Goal: Information Seeking & Learning: Learn about a topic

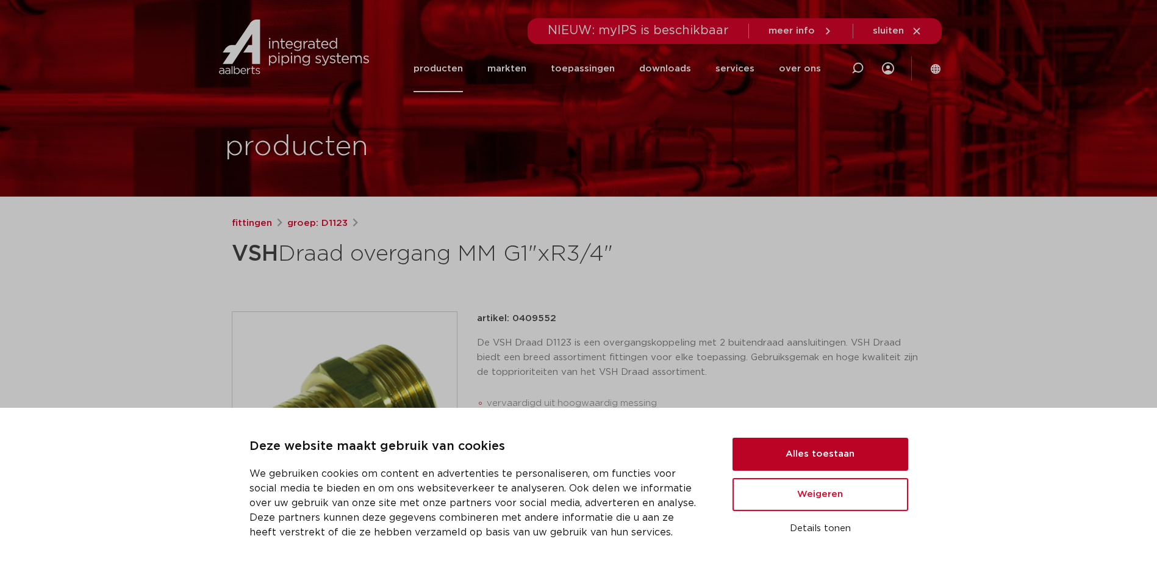
click at [833, 460] on button "Alles toestaan" at bounding box center [821, 453] width 176 height 33
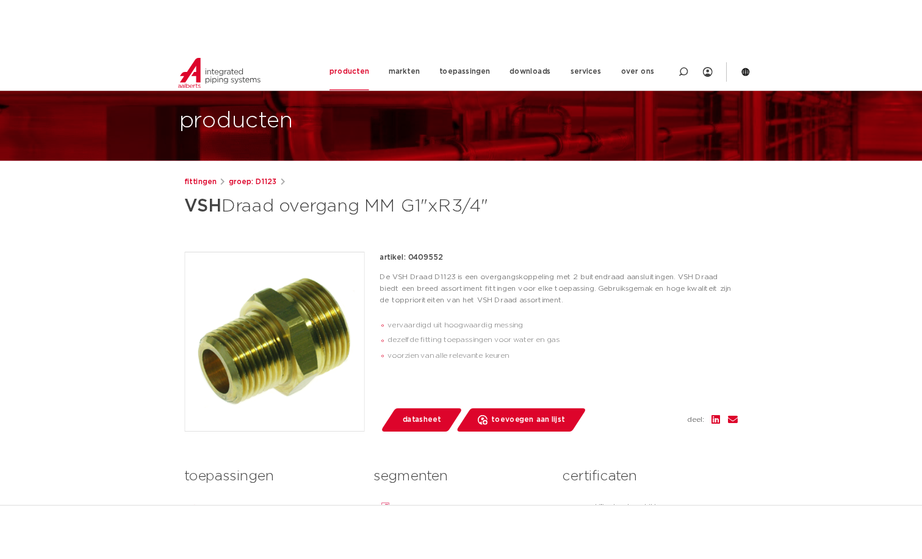
scroll to position [122, 0]
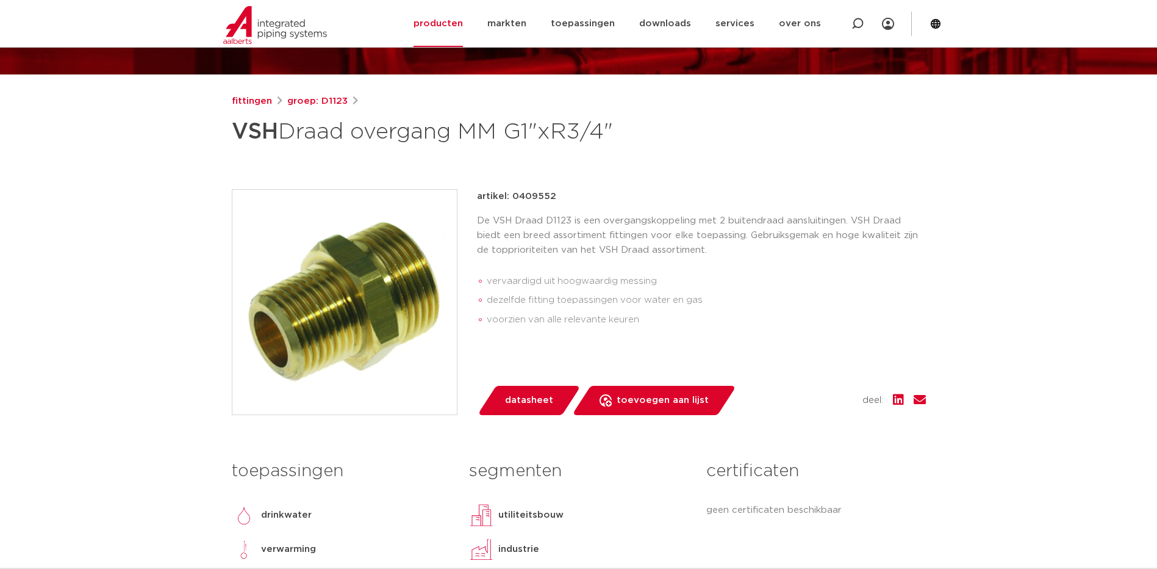
click at [537, 399] on span "datasheet" at bounding box center [529, 400] width 48 height 20
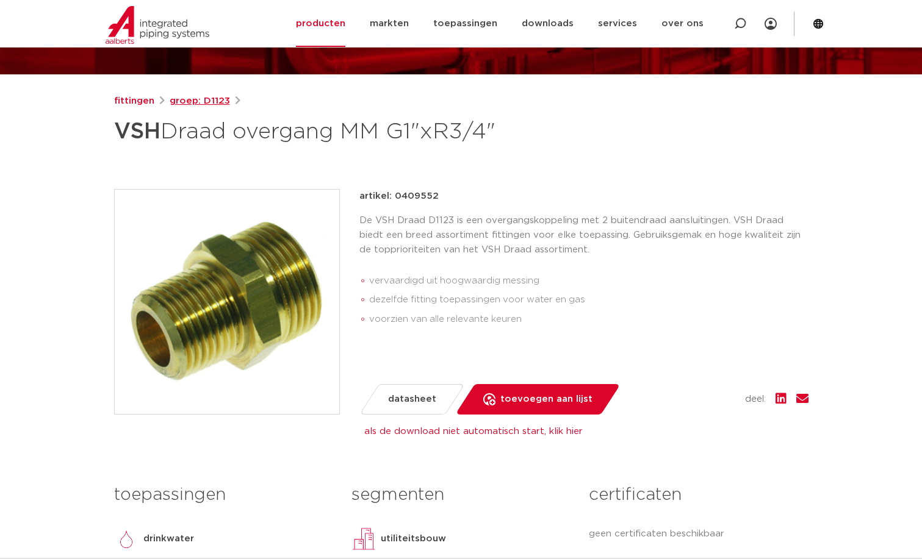
click at [189, 100] on link "groep: D1123" at bounding box center [200, 101] width 60 height 15
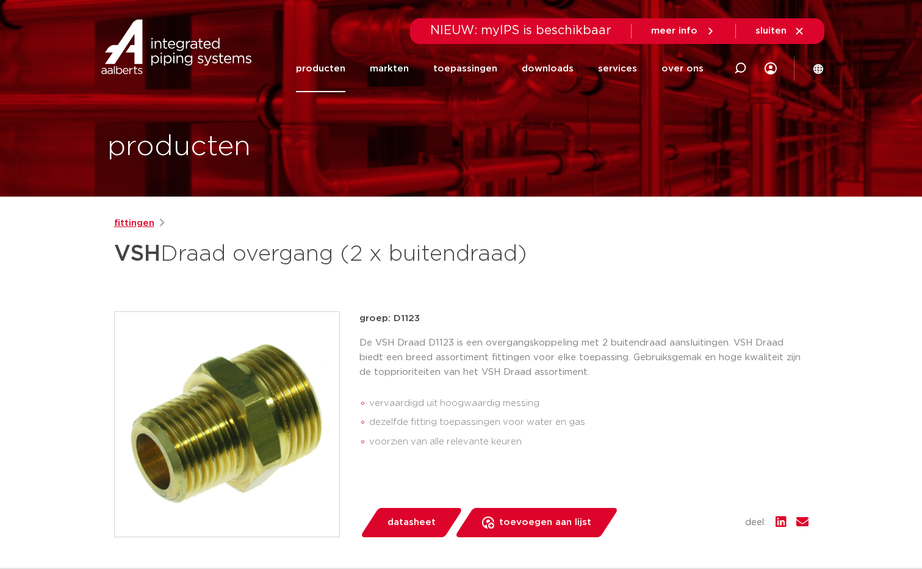
click at [142, 225] on link "fittingen" at bounding box center [134, 223] width 40 height 15
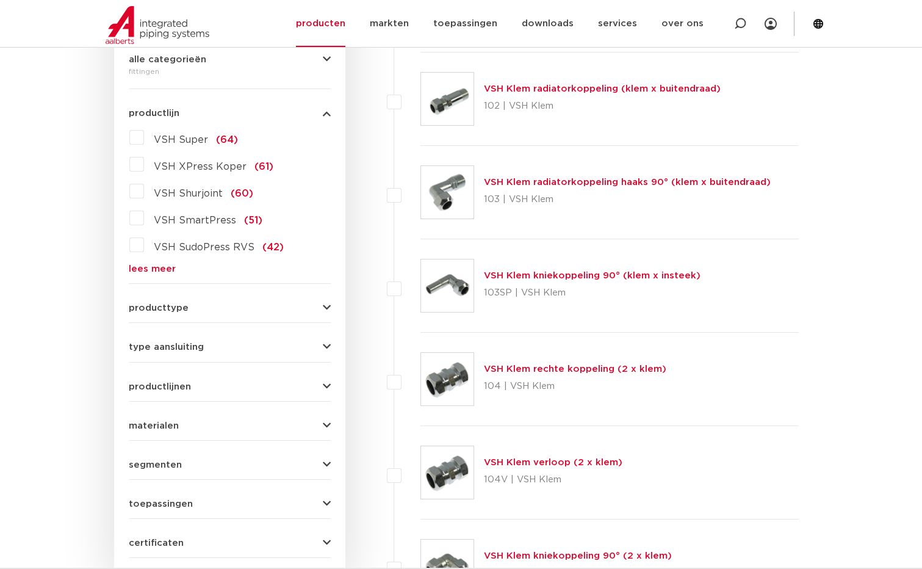
scroll to position [488, 0]
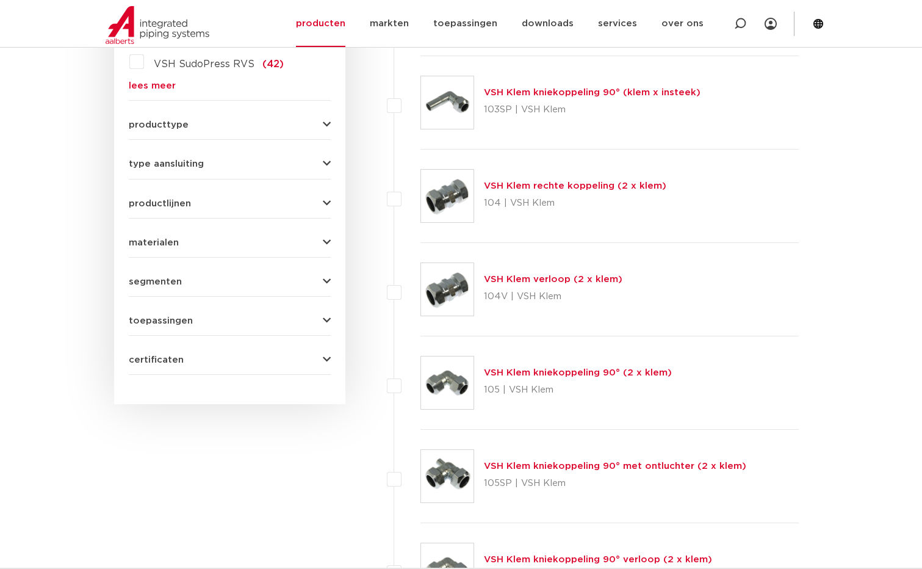
click at [182, 167] on span "type aansluiting" at bounding box center [166, 163] width 75 height 9
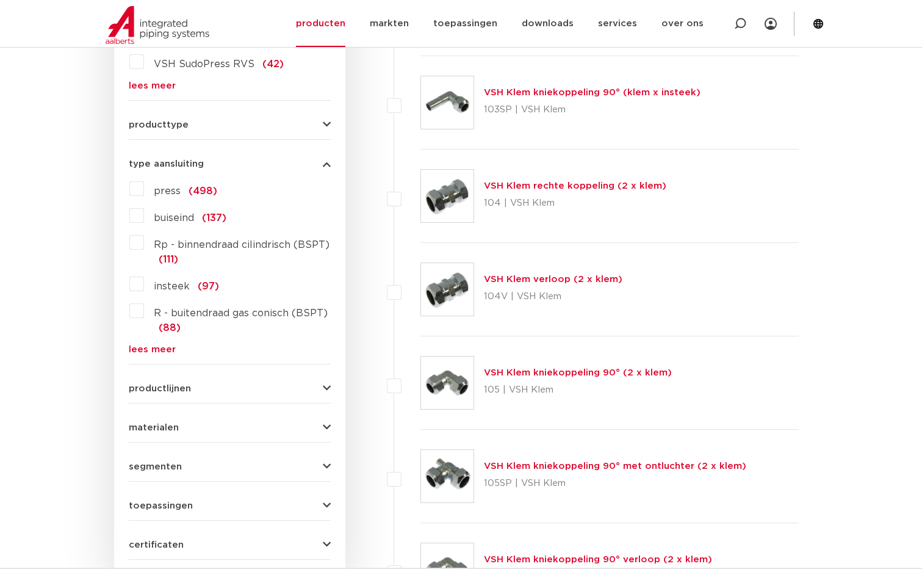
click at [165, 347] on link "lees meer" at bounding box center [230, 349] width 202 height 9
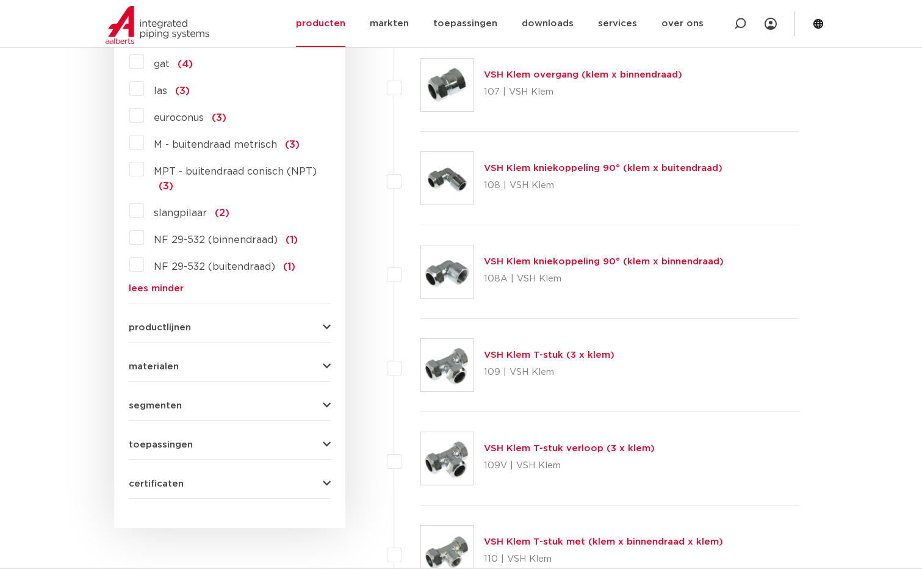
scroll to position [1220, 0]
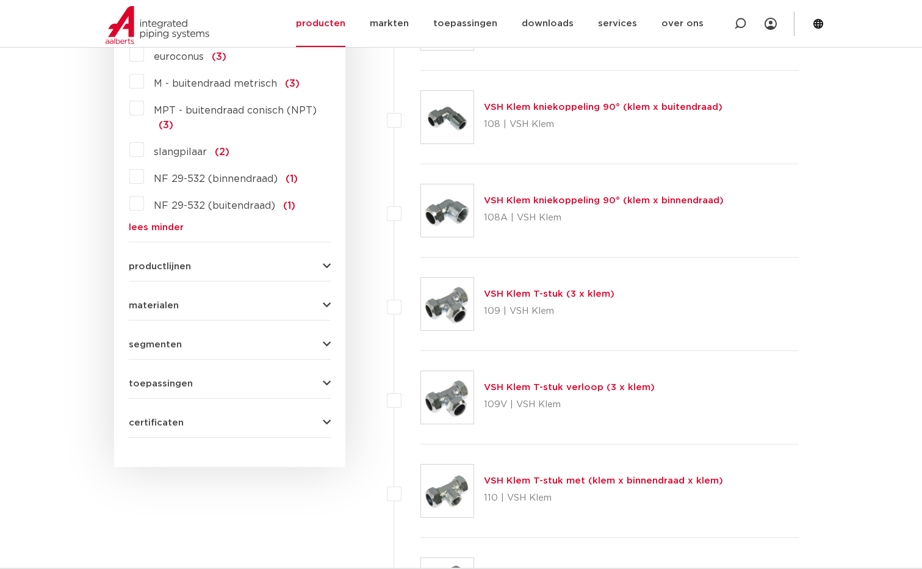
click at [162, 303] on span "materialen" at bounding box center [154, 305] width 50 height 9
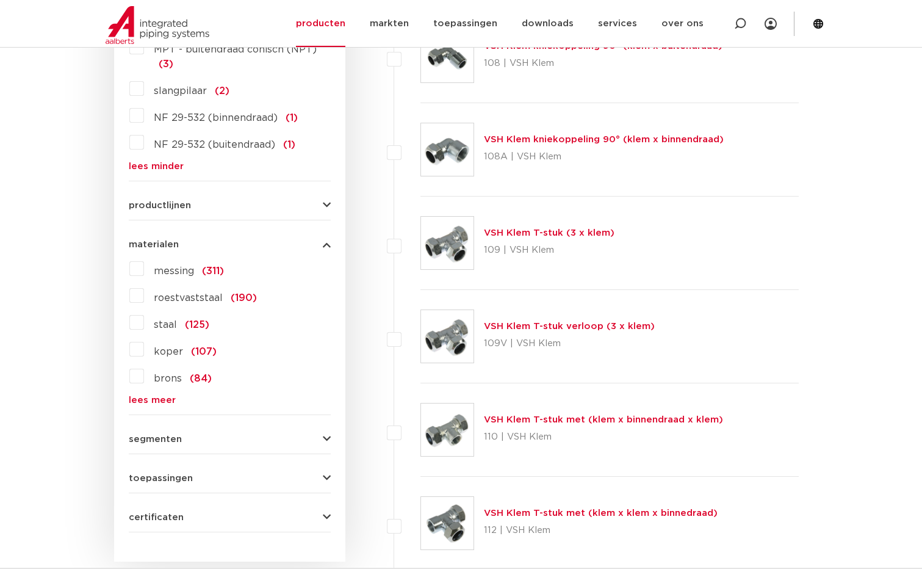
scroll to position [1342, 0]
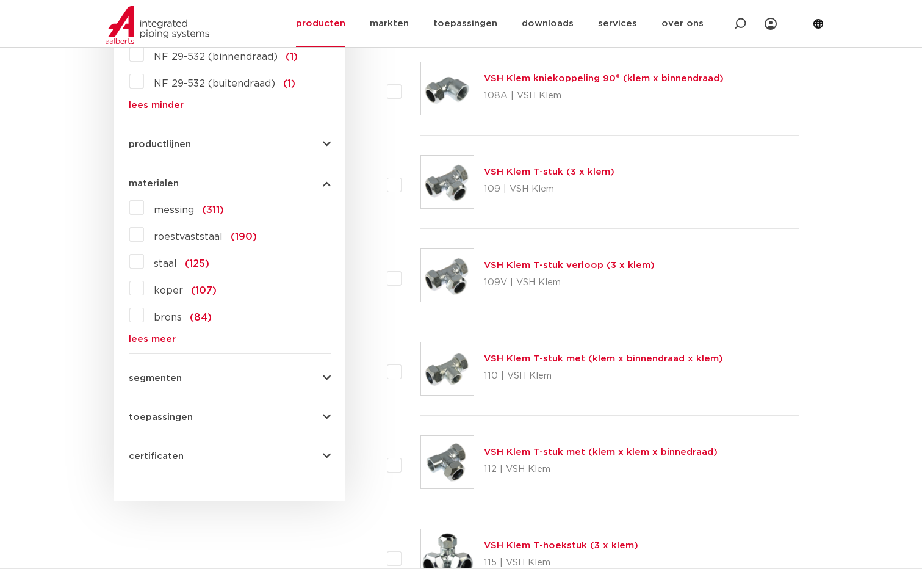
click at [144, 320] on label "brons (84)" at bounding box center [178, 315] width 68 height 20
click at [0, 0] on input "brons (84)" at bounding box center [0, 0] width 0 height 0
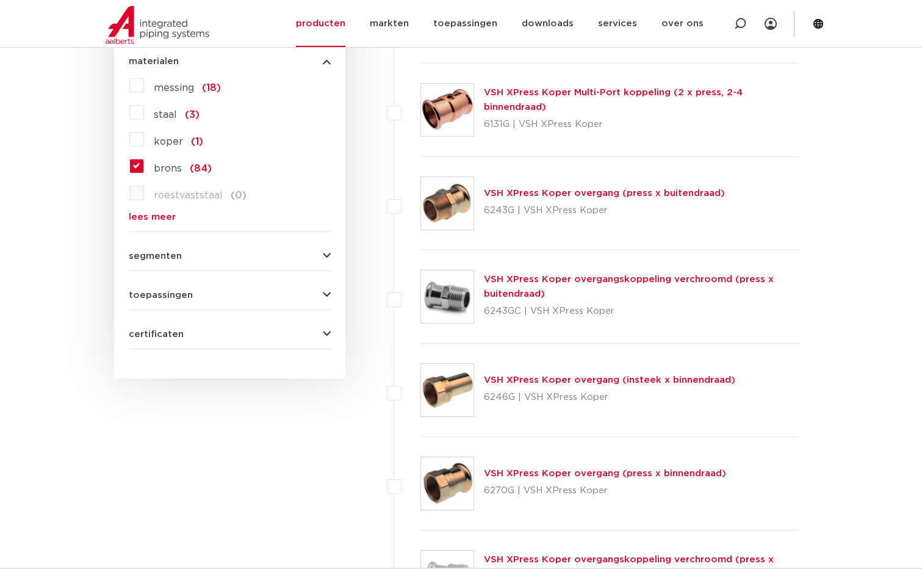
scroll to position [671, 0]
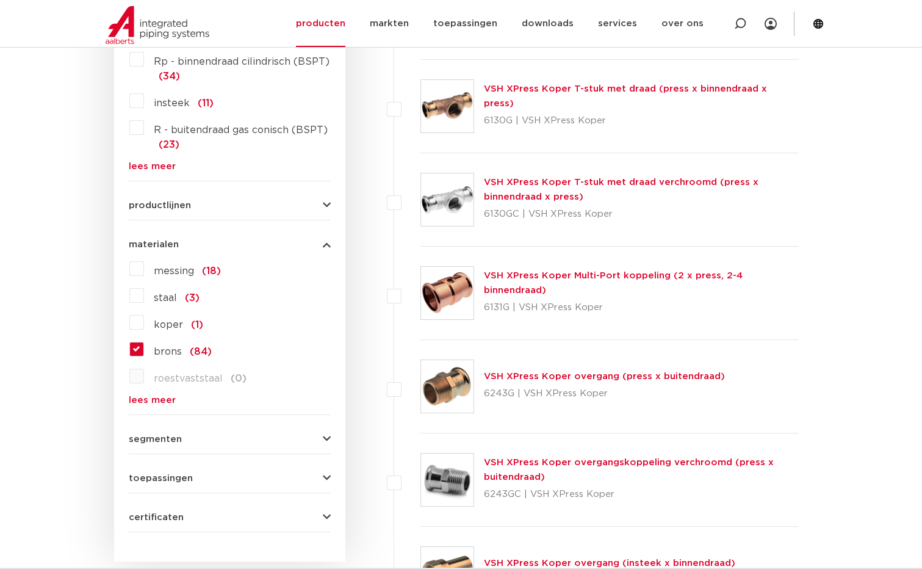
click at [144, 272] on label "messing (18)" at bounding box center [182, 269] width 77 height 20
click at [0, 0] on input "messing (18)" at bounding box center [0, 0] width 0 height 0
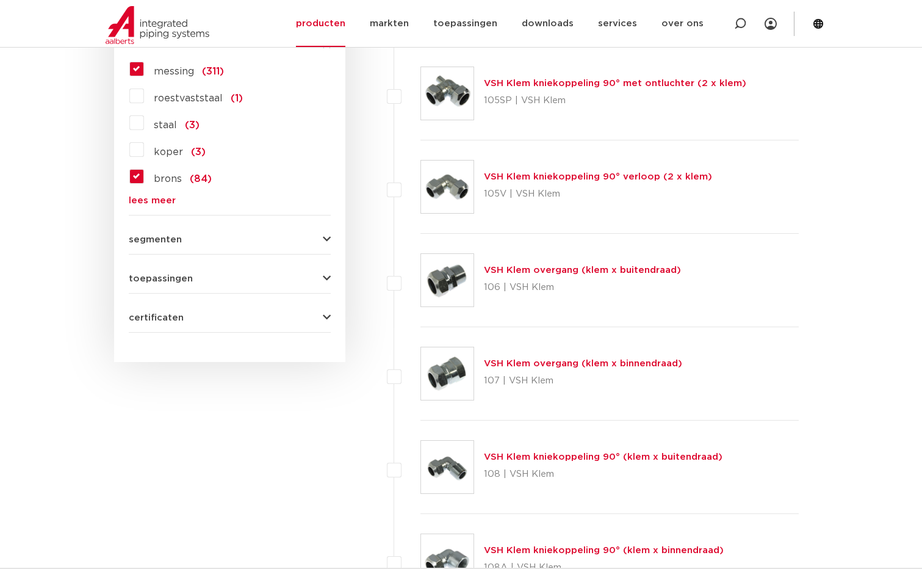
click at [169, 204] on link "lees meer" at bounding box center [230, 200] width 202 height 9
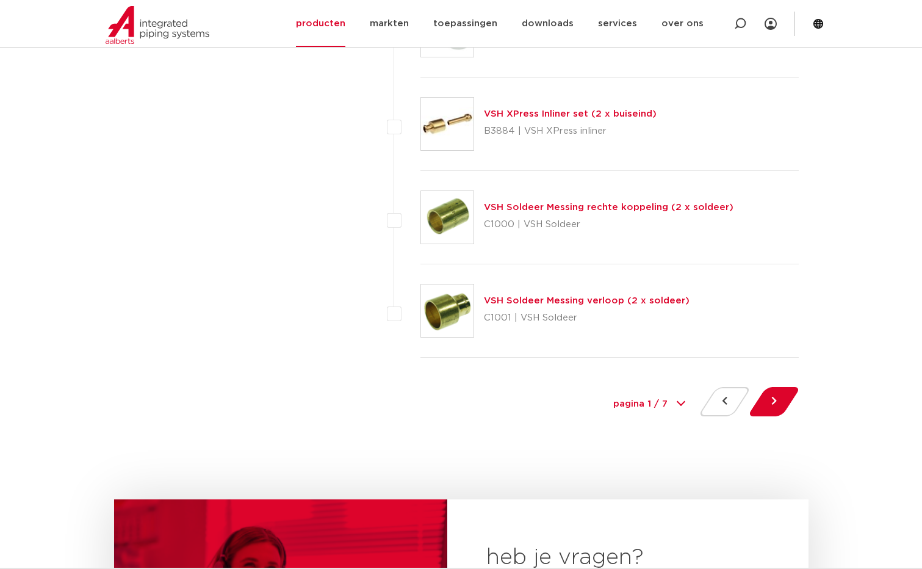
scroll to position [5568, 0]
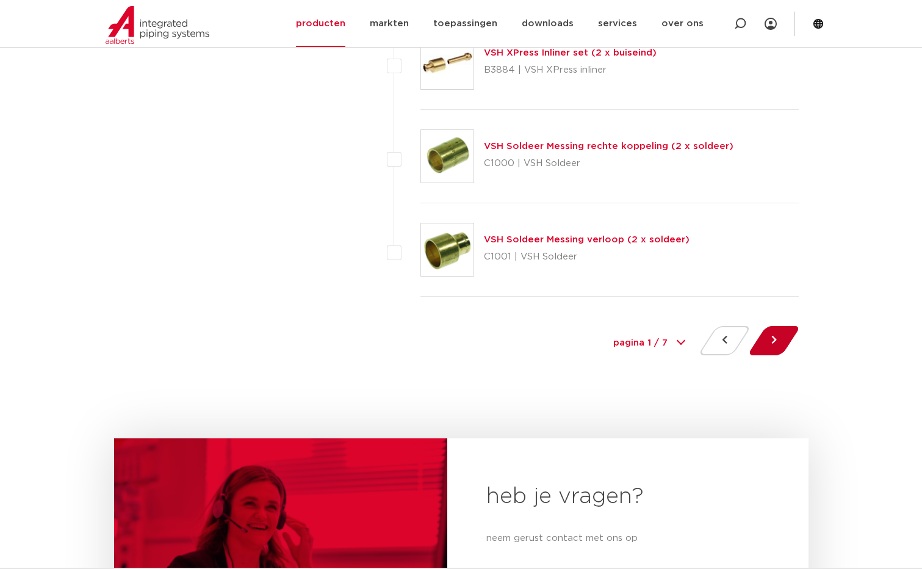
click at [763, 339] on button at bounding box center [774, 340] width 35 height 29
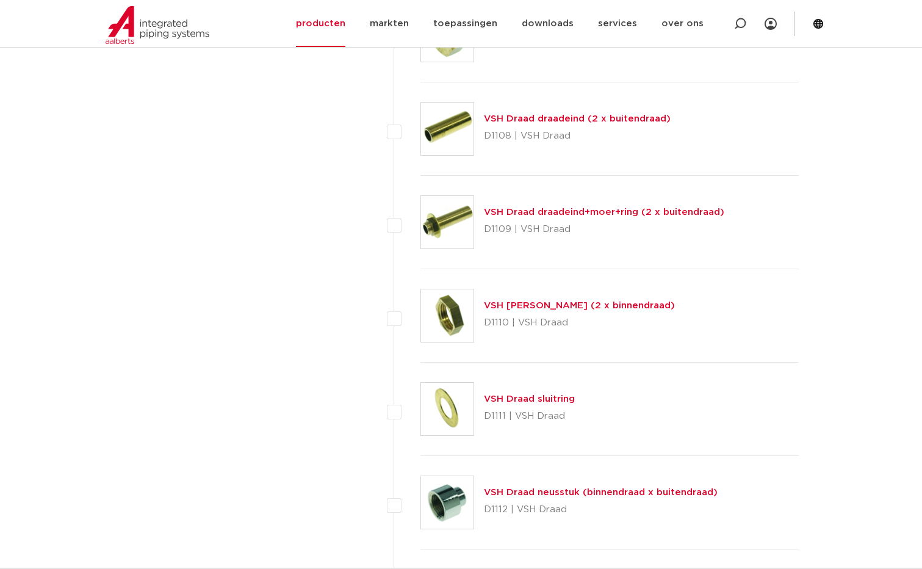
scroll to position [3417, 0]
